Goal: Communication & Community: Answer question/provide support

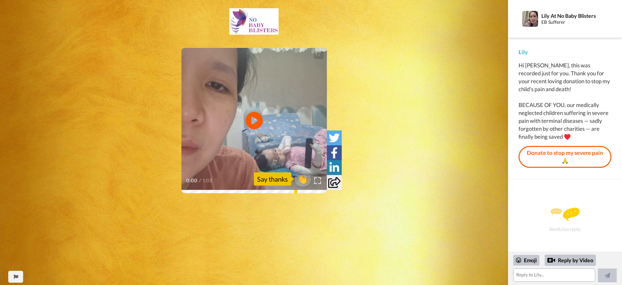
click at [253, 117] on icon "Play/Pause" at bounding box center [254, 120] width 18 height 31
click at [319, 181] on img at bounding box center [317, 180] width 7 height 7
click at [303, 180] on span "👏" at bounding box center [302, 179] width 21 height 13
click at [537, 276] on textarea "👏" at bounding box center [555, 275] width 82 height 13
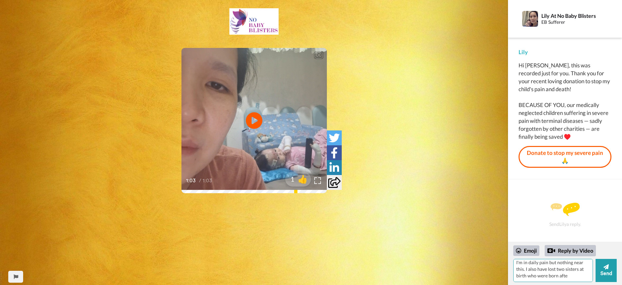
scroll to position [9, 0]
drag, startPoint x: 566, startPoint y: 276, endPoint x: 548, endPoint y: 279, distance: 18.4
click at [548, 279] on textarea "👏This means a great deal to me as I'm in daily pain but nothing near this. I al…" at bounding box center [554, 270] width 80 height 23
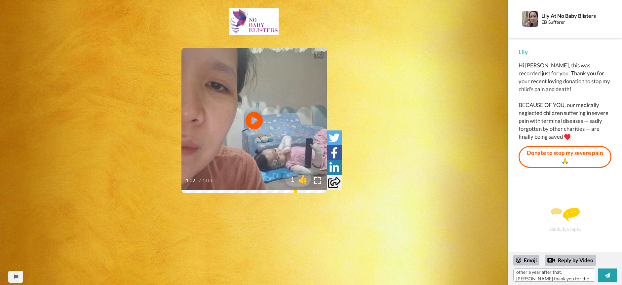
scroll to position [22, 0]
click at [257, 121] on icon "Play/Pause" at bounding box center [254, 120] width 18 height 31
click at [579, 277] on textarea "👏This means a great deal to me as I'm in daily pain but nothing near this. I al…" at bounding box center [555, 275] width 82 height 13
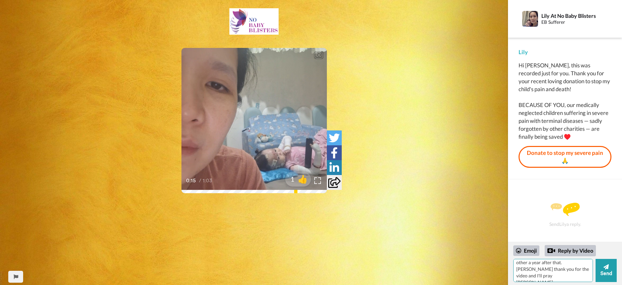
scroll to position [29, 0]
click at [251, 119] on icon at bounding box center [254, 121] width 18 height 18
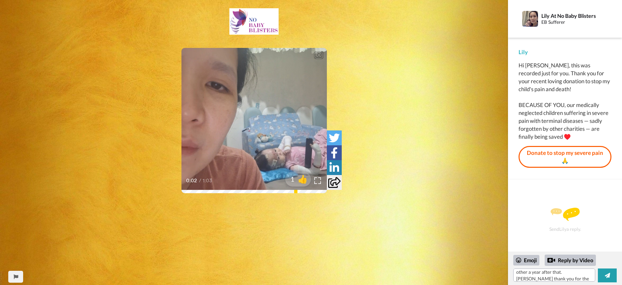
click at [251, 119] on icon at bounding box center [254, 121] width 18 height 18
click at [544, 276] on textarea "👏This means a great deal to me as I'm in daily pain but nothing near this. I al…" at bounding box center [555, 275] width 82 height 13
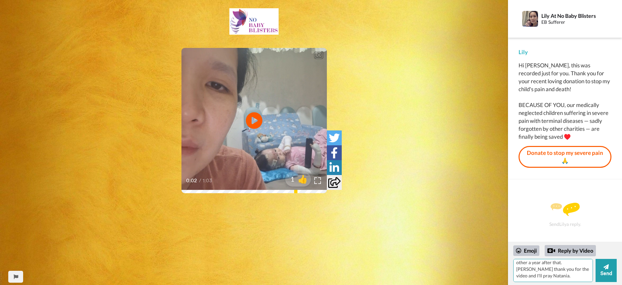
scroll to position [29, 0]
click at [534, 270] on textarea "👏This means a great deal to me as I'm in daily pain but nothing near this. I al…" at bounding box center [554, 270] width 80 height 23
click at [576, 276] on textarea "👏This means a great deal to me as I'm in daily pain but nothing near this. I al…" at bounding box center [554, 270] width 80 height 23
type textarea "👏This means a great deal to me as I'm in daily pain but nothing near this. I al…"
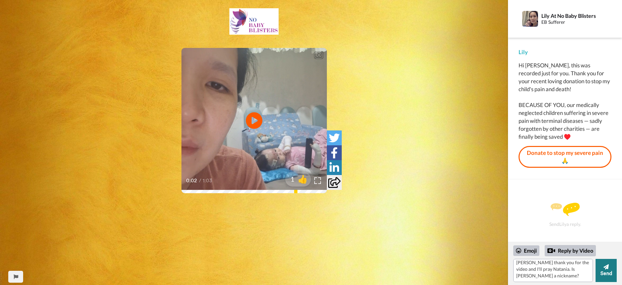
click at [606, 271] on button "Send" at bounding box center [606, 270] width 21 height 23
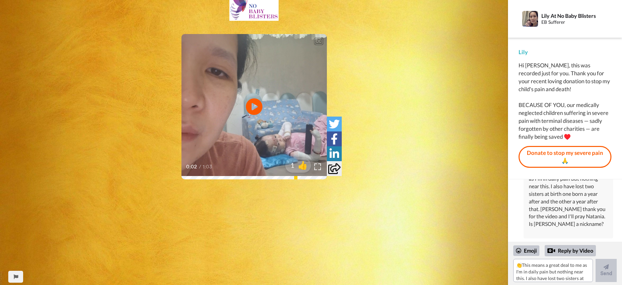
scroll to position [0, 0]
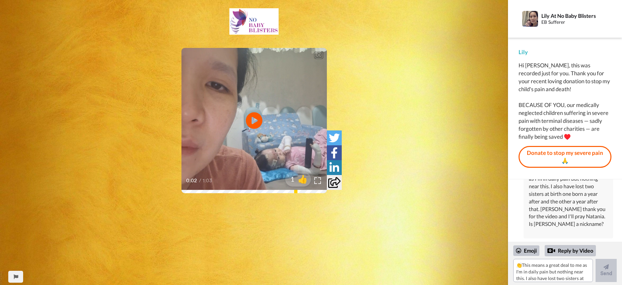
click at [530, 17] on img at bounding box center [531, 19] width 16 height 16
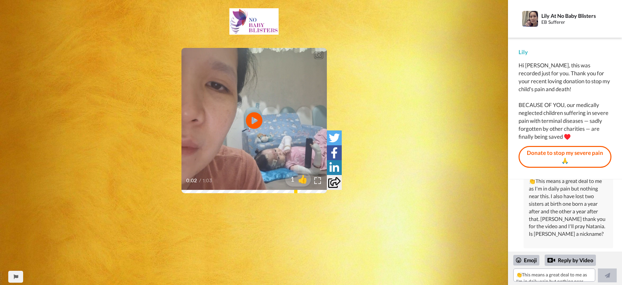
click at [559, 14] on div "Lily At No Baby Blisters" at bounding box center [573, 16] width 63 height 6
